Goal: Task Accomplishment & Management: Use online tool/utility

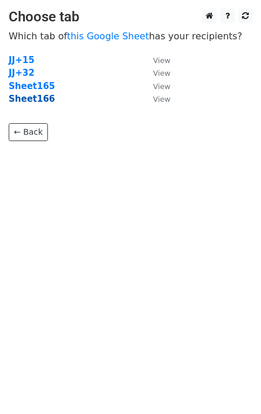
click at [31, 101] on strong "Sheet166" at bounding box center [32, 99] width 46 height 10
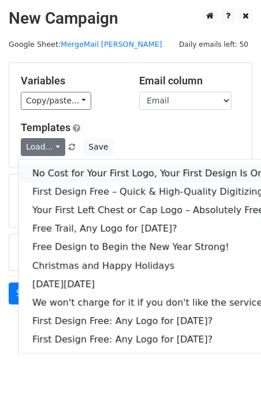
click at [90, 176] on link "No Cost for Your First Logo, Your First Design Is On Us!" at bounding box center [156, 173] width 277 height 18
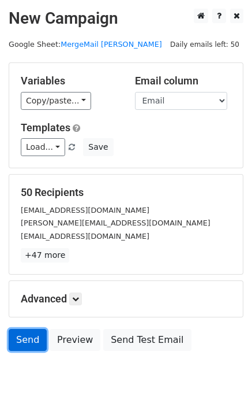
click at [26, 332] on link "Send" at bounding box center [28, 340] width 38 height 22
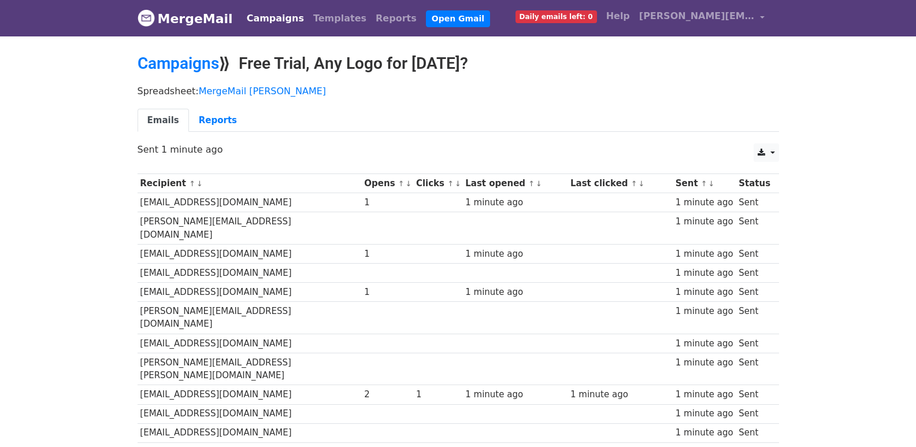
scroll to position [804, 0]
